Goal: Information Seeking & Learning: Check status

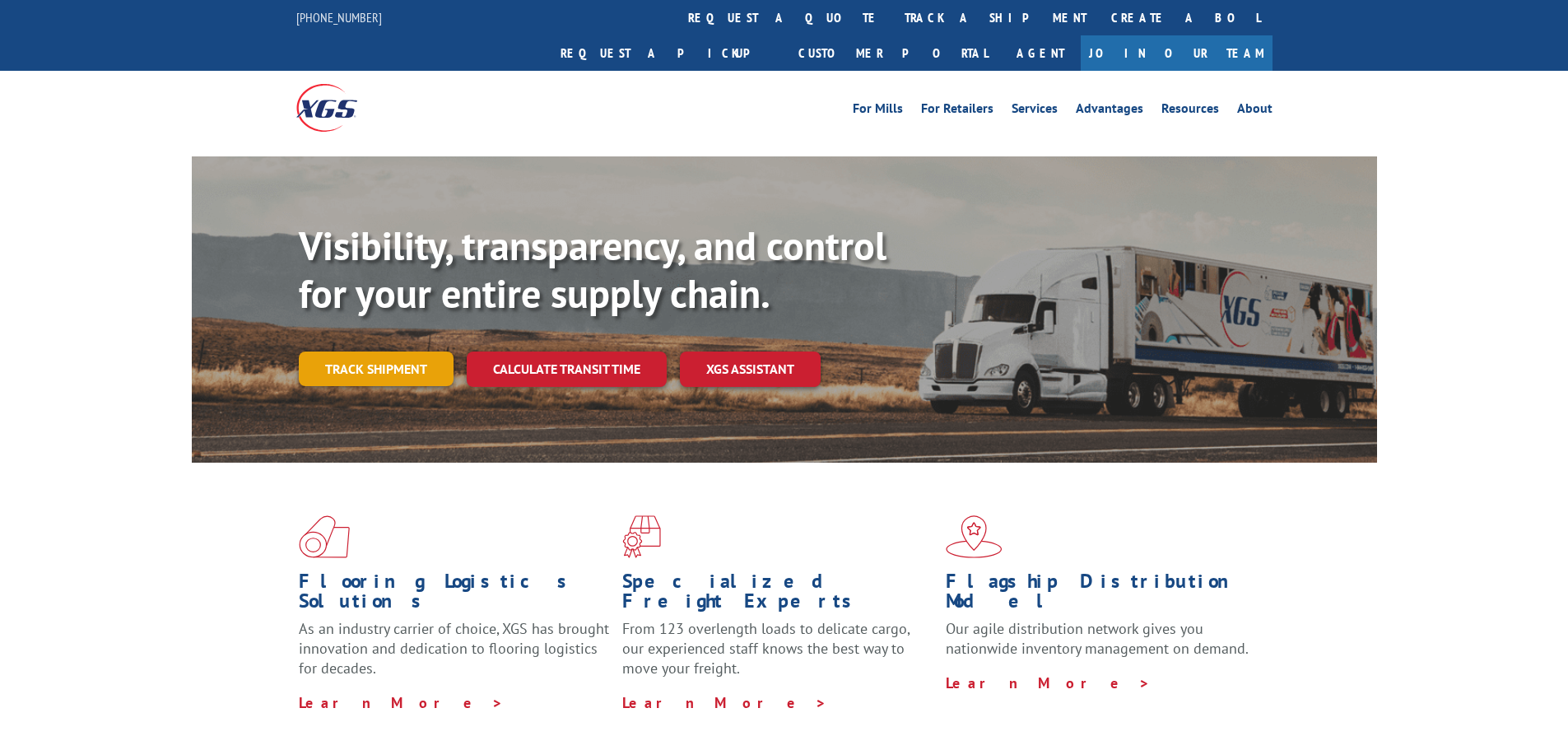
click at [391, 351] on link "Track shipment" at bounding box center [376, 368] width 155 height 34
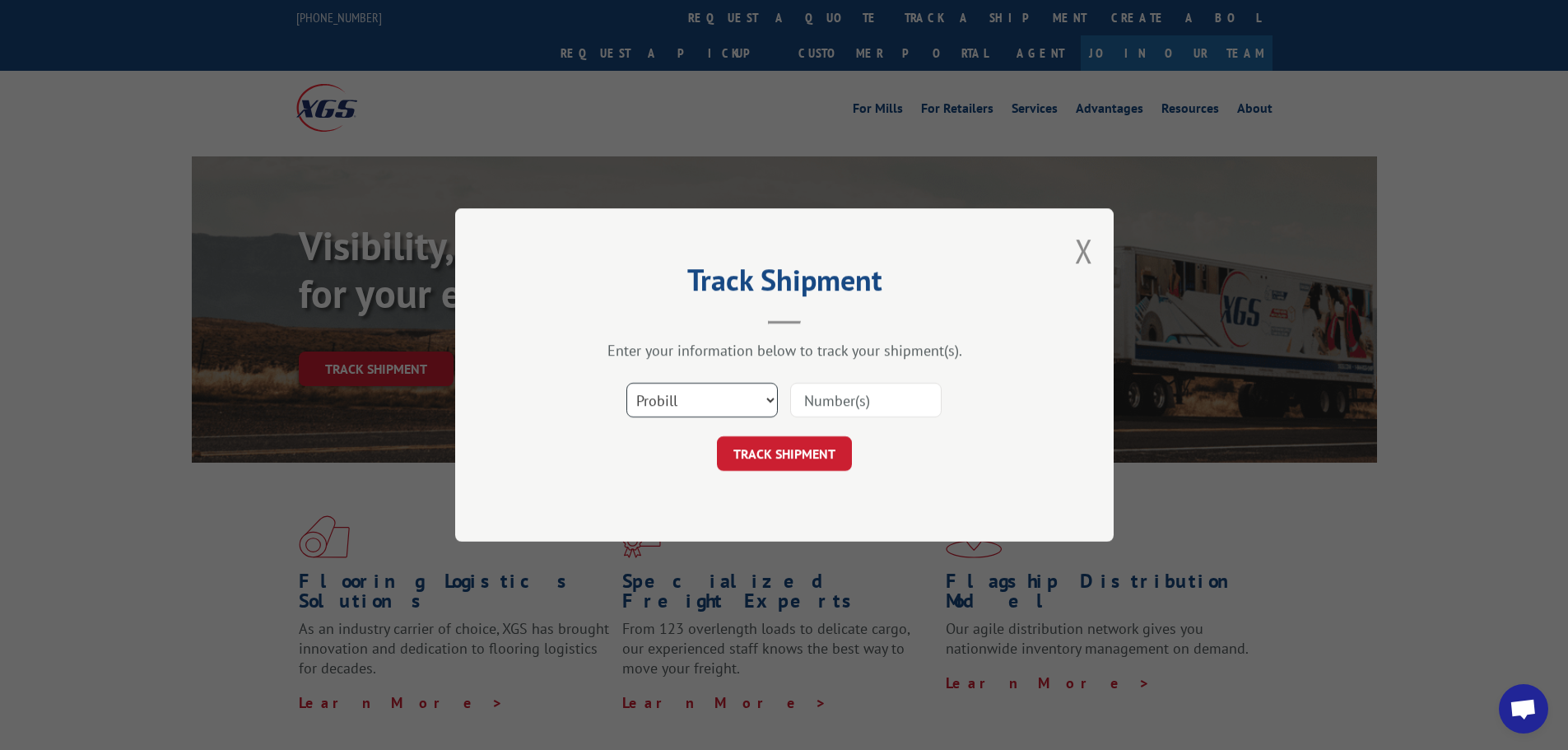
drag, startPoint x: 756, startPoint y: 400, endPoint x: 750, endPoint y: 408, distance: 10.0
click at [756, 400] on select "Select category... Probill BOL PO" at bounding box center [702, 400] width 151 height 34
select select "bol"
click at [626, 383] on select "Select category... Probill BOL PO" at bounding box center [702, 400] width 151 height 34
click at [814, 401] on input at bounding box center [866, 400] width 151 height 34
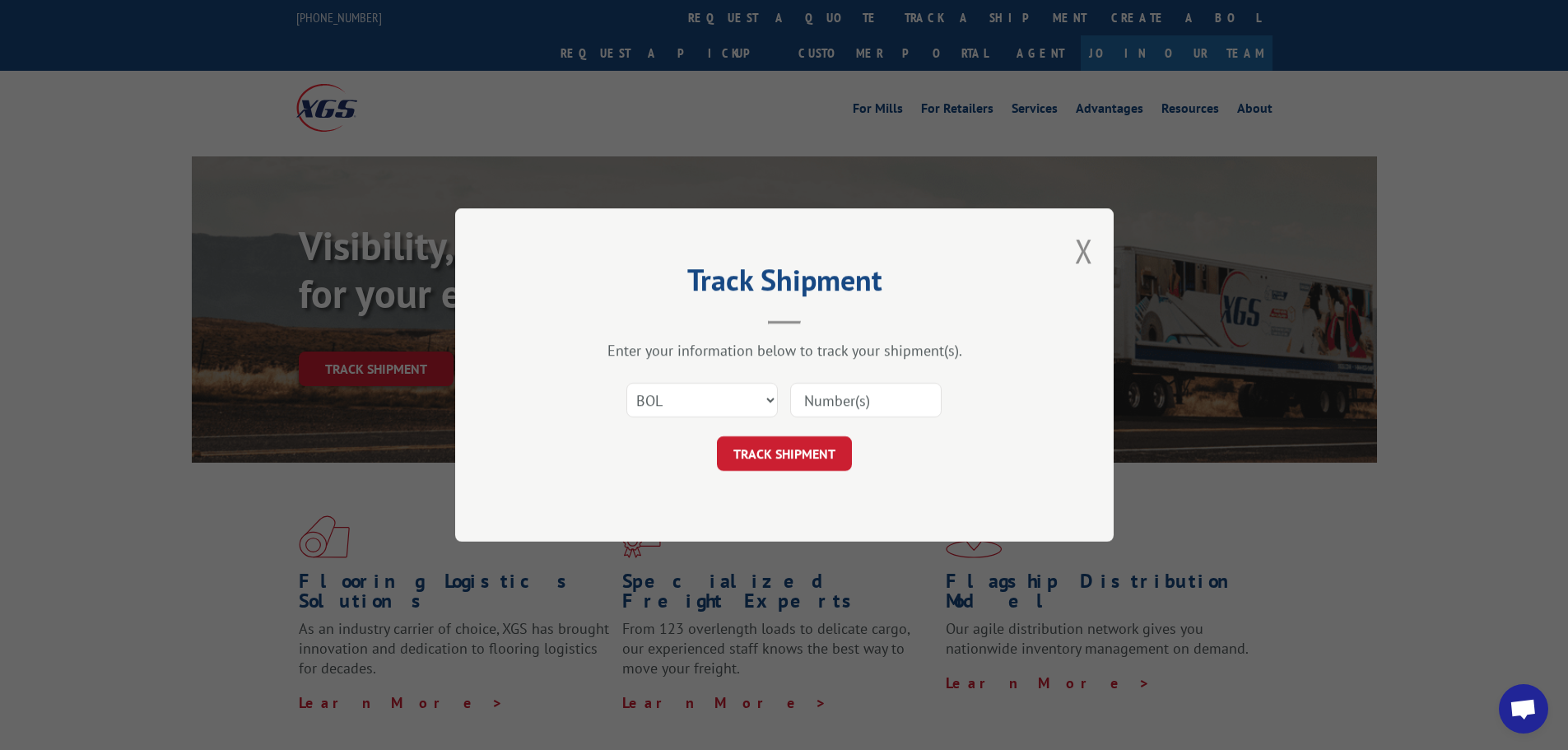
paste input "265687"
type input "265687"
click at [810, 445] on button "TRACK SHIPMENT" at bounding box center [784, 454] width 135 height 34
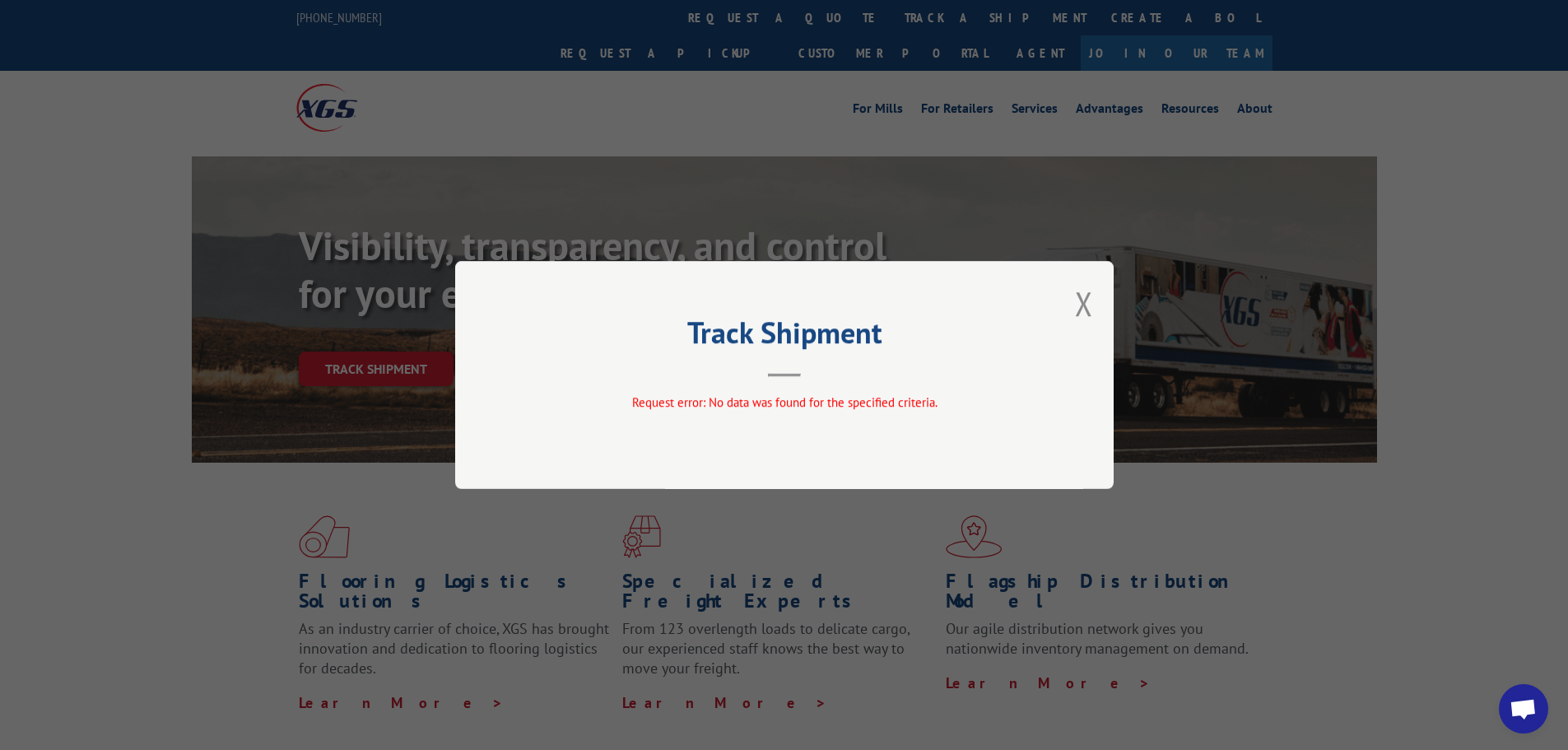
click at [1086, 303] on button "Close modal" at bounding box center [1084, 302] width 18 height 44
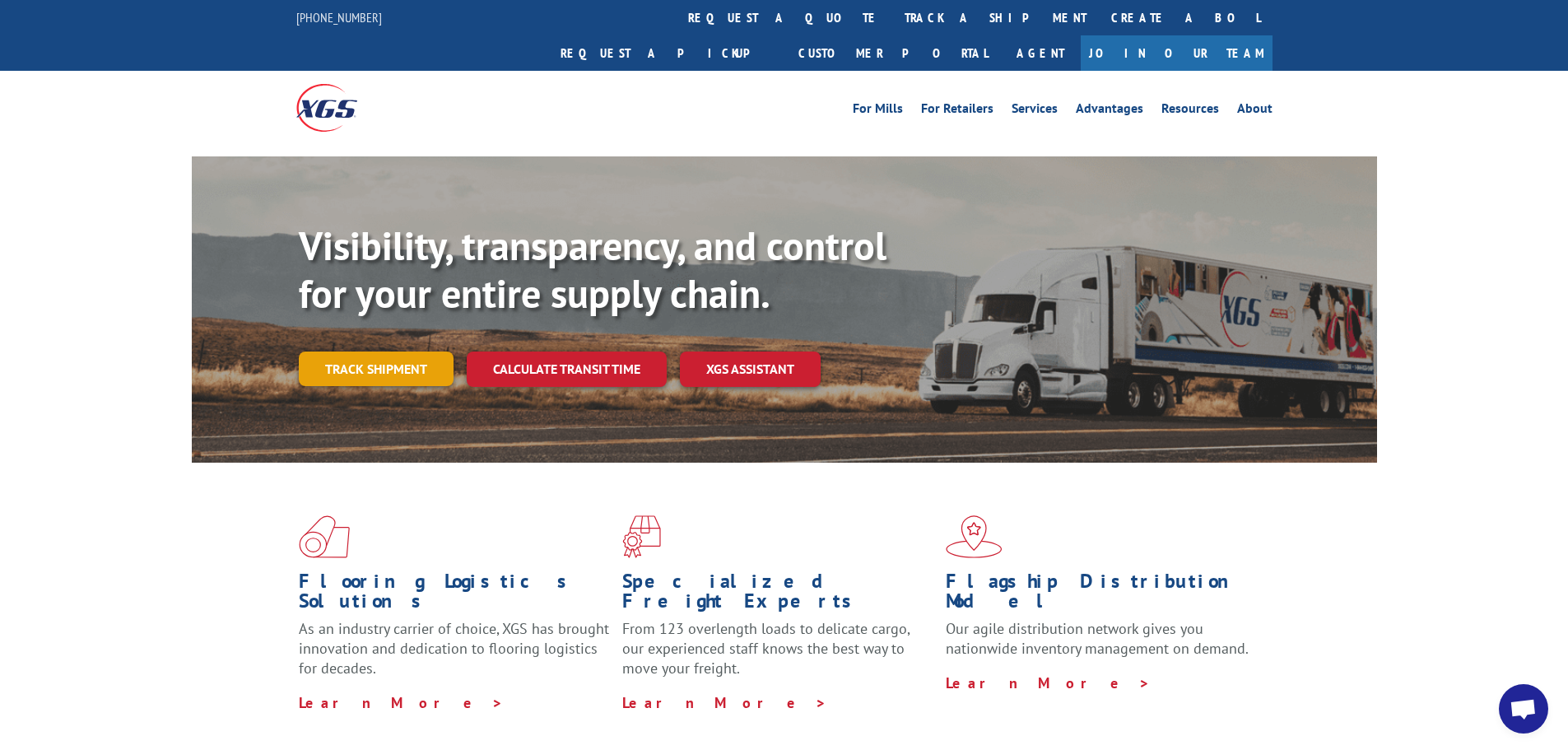
click at [386, 351] on link "Track shipment" at bounding box center [376, 368] width 155 height 34
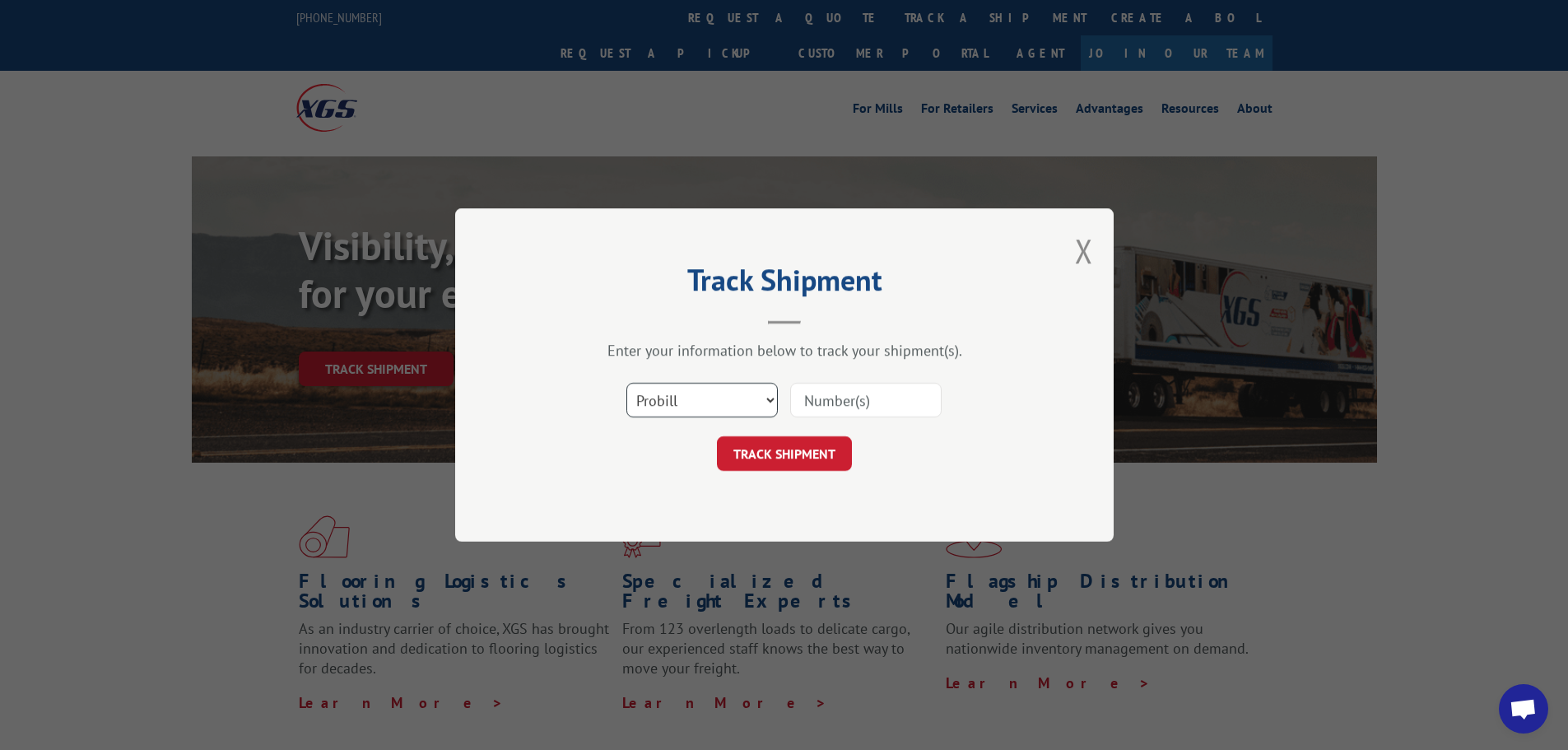
click at [733, 399] on select "Select category... Probill BOL PO" at bounding box center [702, 400] width 151 height 34
select select "bol"
click at [626, 383] on select "Select category... Probill BOL PO" at bounding box center [702, 400] width 151 height 34
click at [840, 395] on input at bounding box center [866, 400] width 151 height 34
paste input "265687"
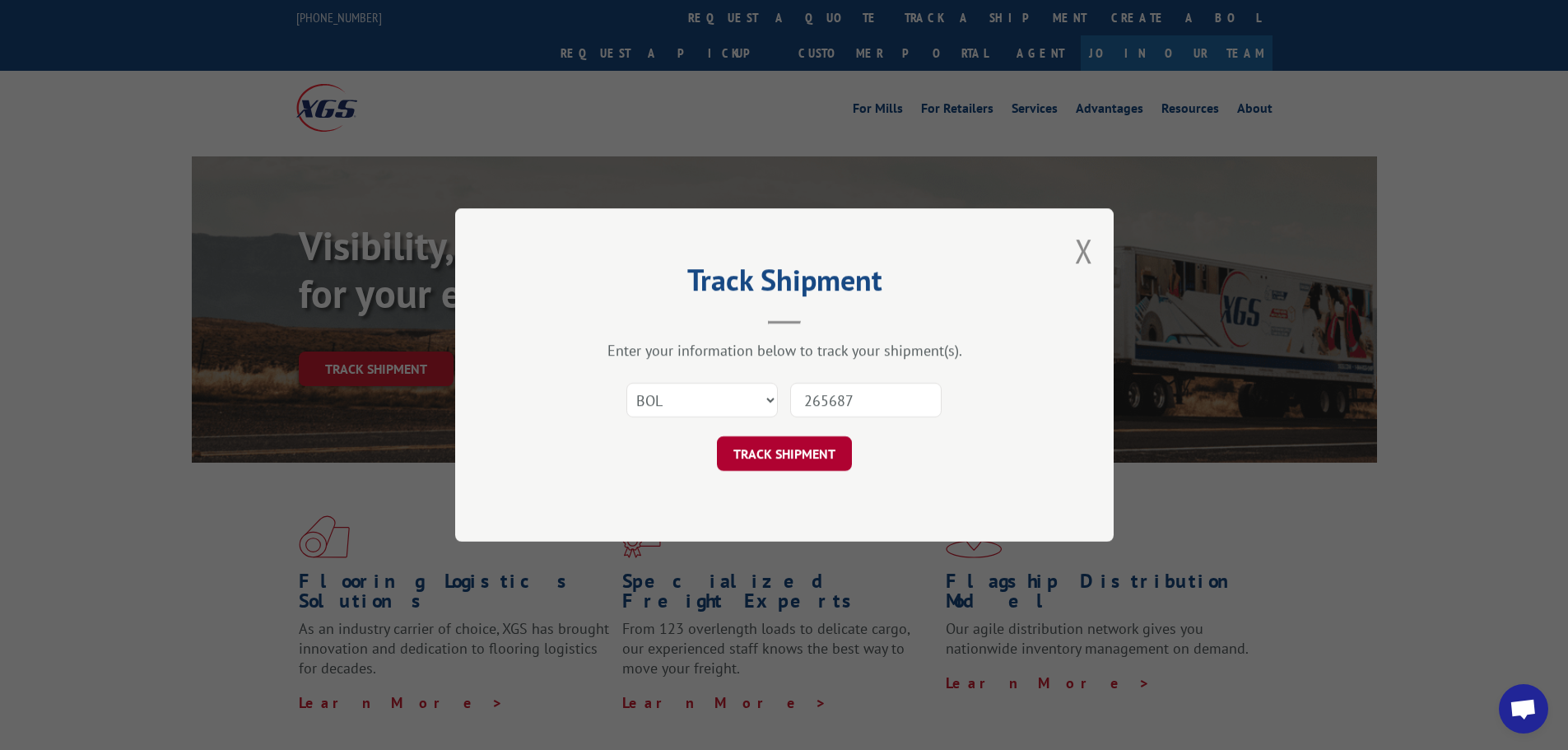
type input "265687"
click at [796, 454] on button "TRACK SHIPMENT" at bounding box center [784, 454] width 135 height 34
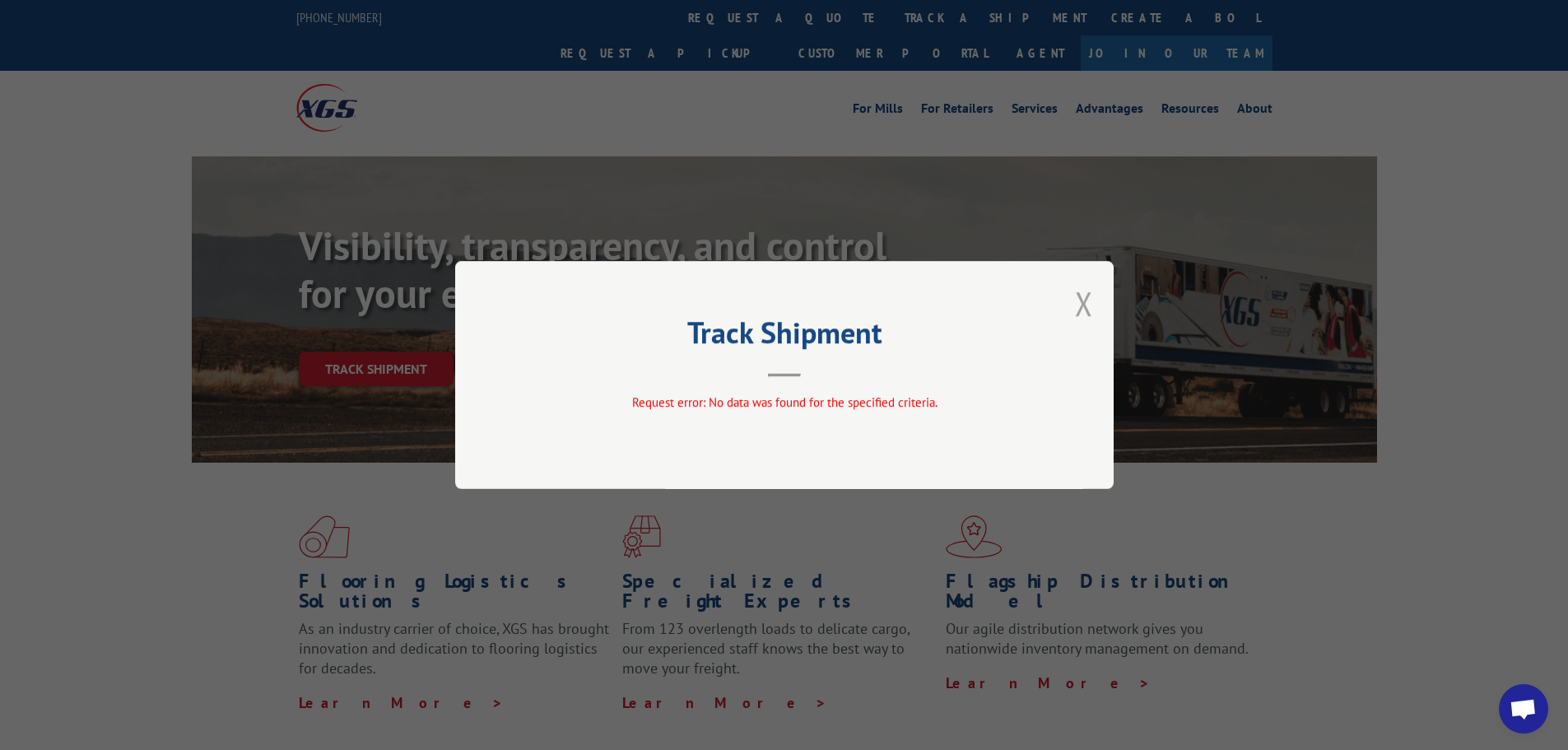
click at [1083, 299] on button "Close modal" at bounding box center [1084, 302] width 18 height 44
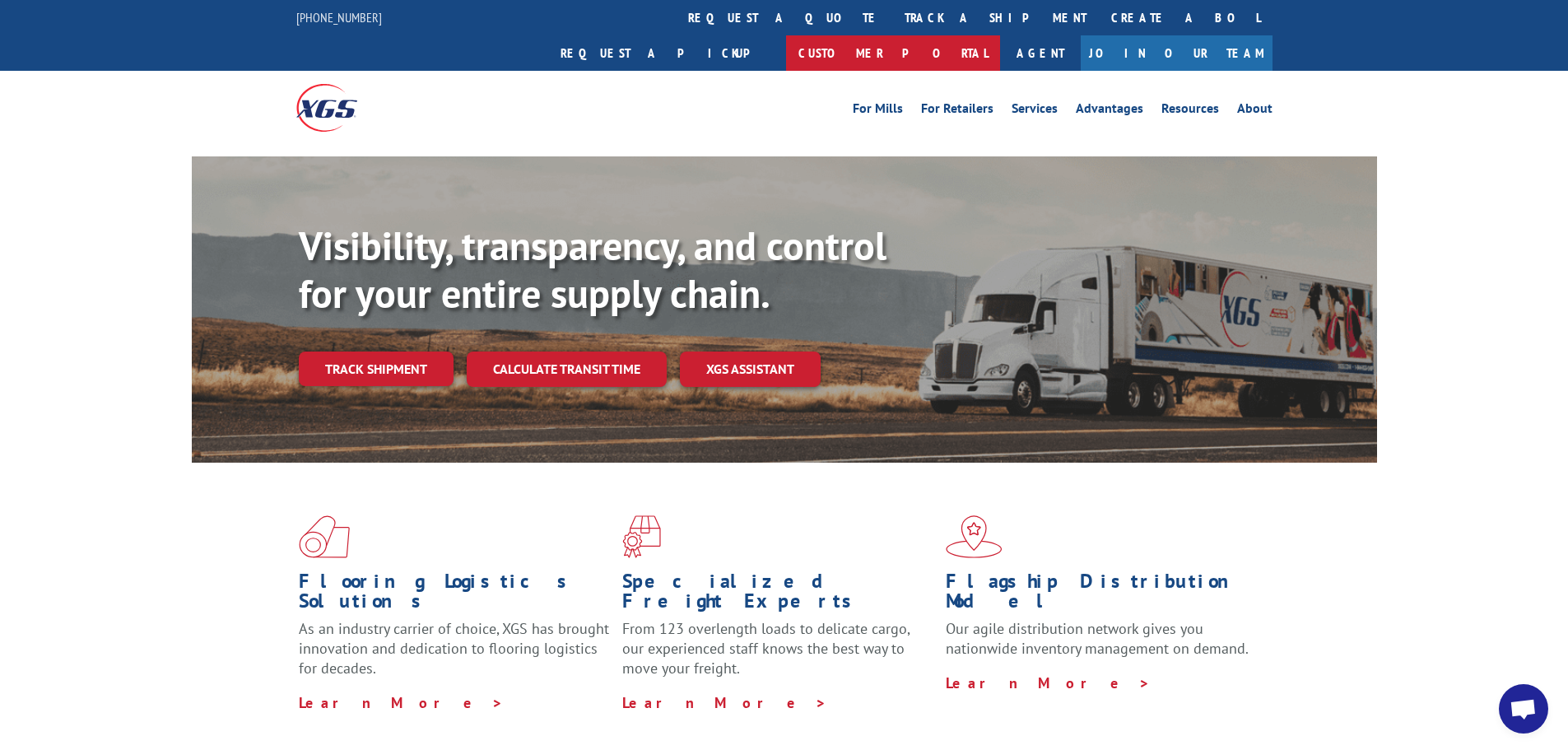
click at [1000, 35] on link "Customer Portal" at bounding box center [893, 52] width 214 height 35
